Goal: Information Seeking & Learning: Learn about a topic

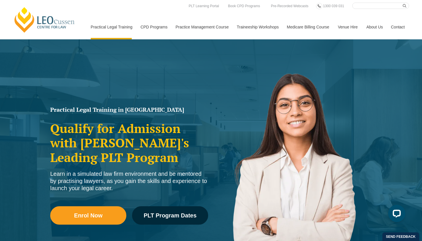
click at [399, 25] on link "Contact" at bounding box center [398, 27] width 22 height 25
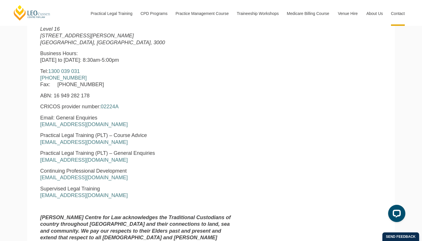
scroll to position [249, 0]
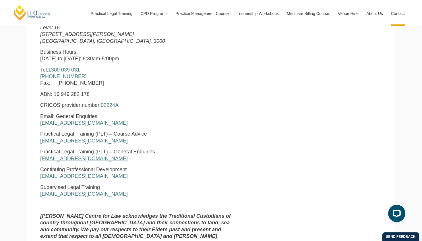
click at [82, 158] on link "pltadmin@leocussen.edu.au" at bounding box center [84, 159] width 88 height 6
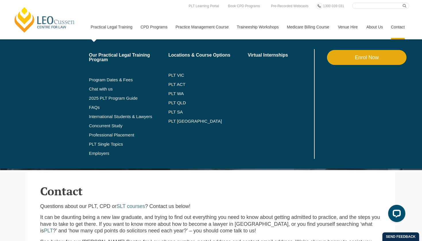
scroll to position [0, 0]
click at [112, 79] on link "Program Dates & Fees" at bounding box center [129, 80] width 80 height 5
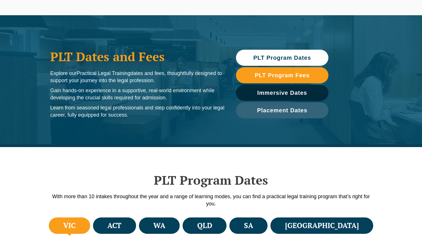
scroll to position [104, 0]
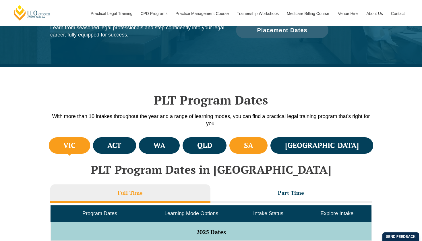
click at [268, 150] on li "SA" at bounding box center [249, 145] width 38 height 16
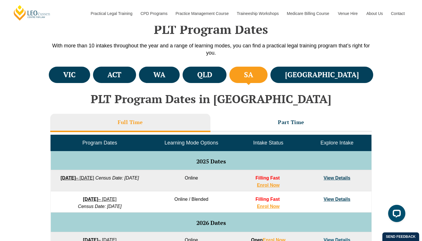
scroll to position [175, 0]
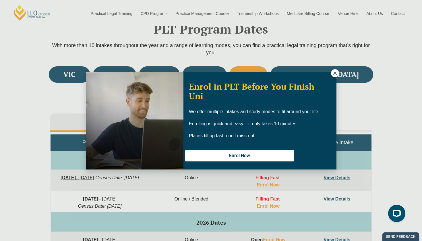
click at [333, 74] on icon at bounding box center [335, 73] width 5 height 5
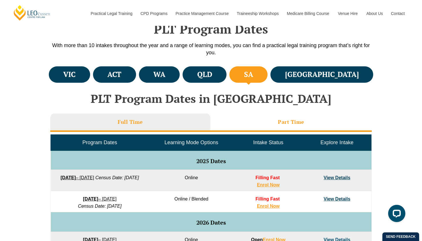
click at [270, 125] on li "Part Time" at bounding box center [292, 123] width 162 height 18
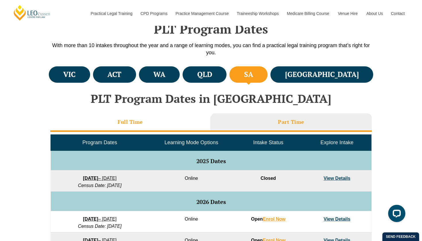
click at [172, 123] on li "Full Time" at bounding box center [130, 123] width 160 height 18
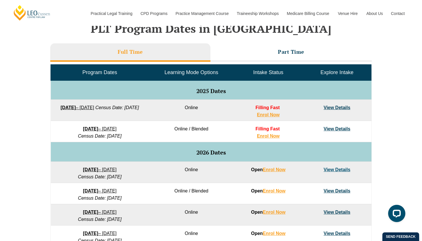
scroll to position [247, 0]
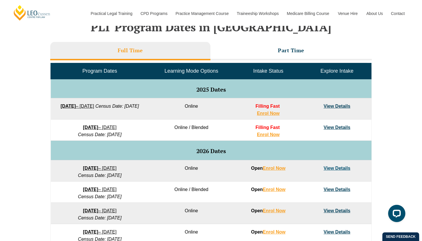
click at [333, 107] on link "View Details" at bounding box center [337, 106] width 27 height 5
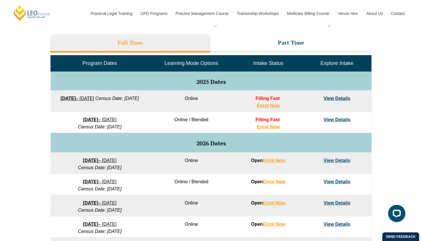
scroll to position [256, 0]
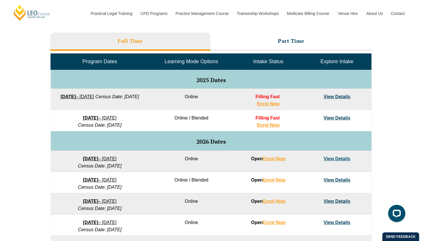
click at [343, 178] on link "View Details" at bounding box center [337, 180] width 27 height 5
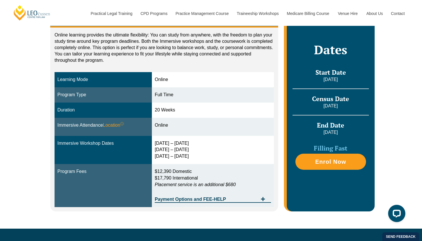
scroll to position [125, 0]
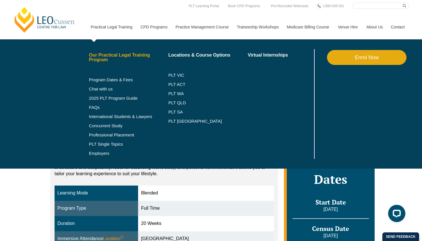
click at [124, 53] on link "Our Practical Legal Training Program" at bounding box center [129, 57] width 80 height 9
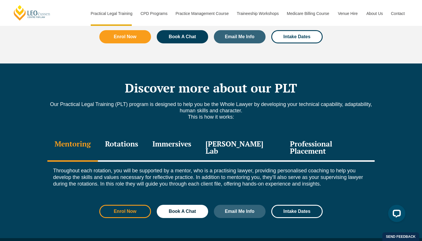
scroll to position [734, 0]
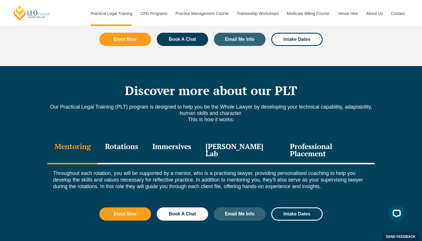
click at [119, 137] on div "Rotations" at bounding box center [121, 150] width 47 height 27
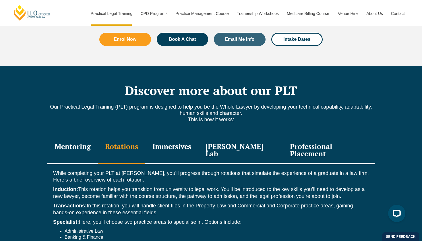
click at [185, 137] on div "Immersives" at bounding box center [171, 150] width 53 height 27
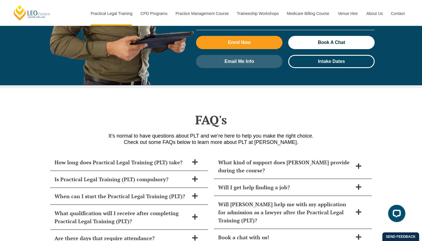
scroll to position [2289, 0]
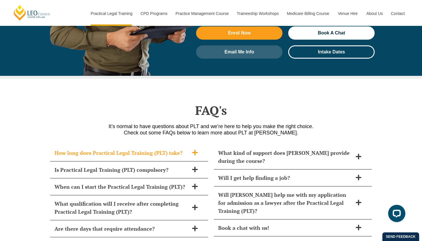
click at [196, 150] on icon at bounding box center [194, 152] width 5 height 5
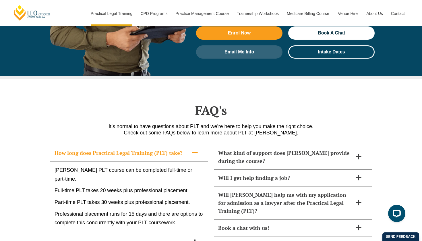
click at [196, 152] on icon at bounding box center [194, 152] width 5 height 1
